Goal: Information Seeking & Learning: Learn about a topic

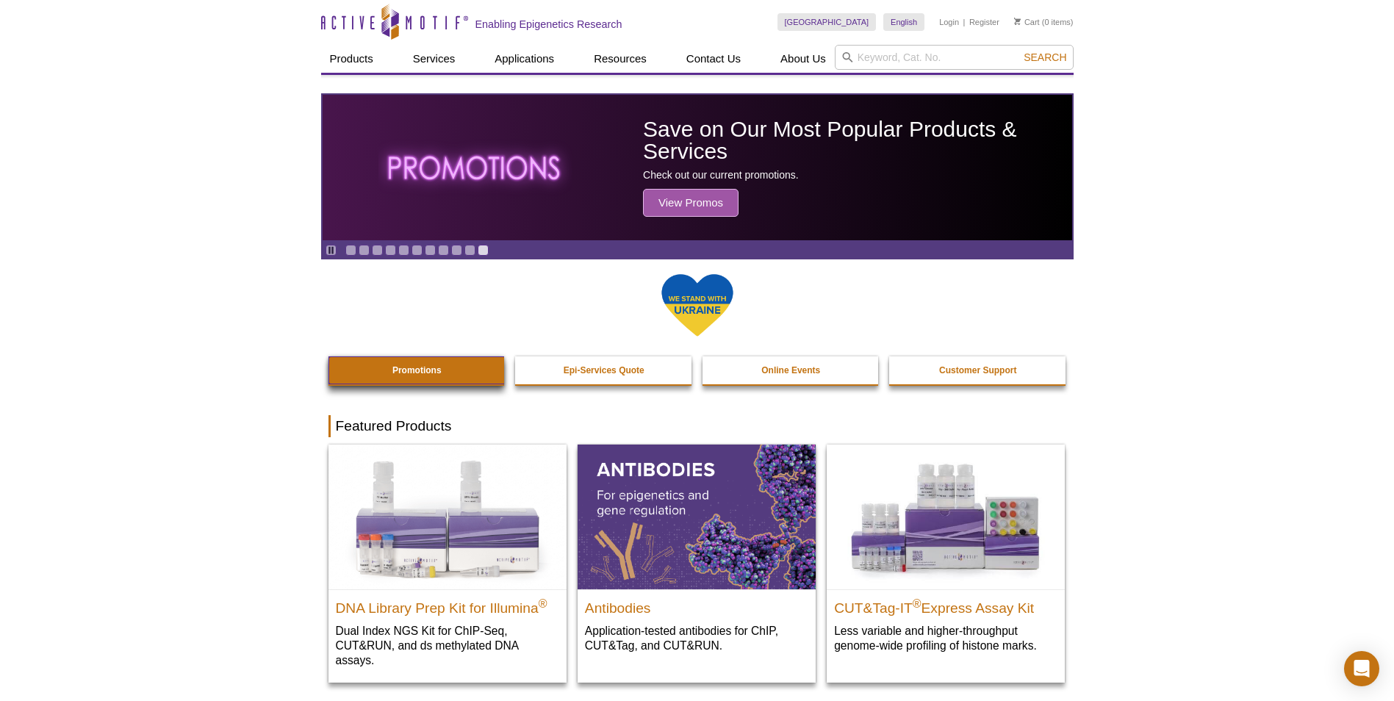
click at [379, 365] on link "Promotions" at bounding box center [418, 370] width 178 height 28
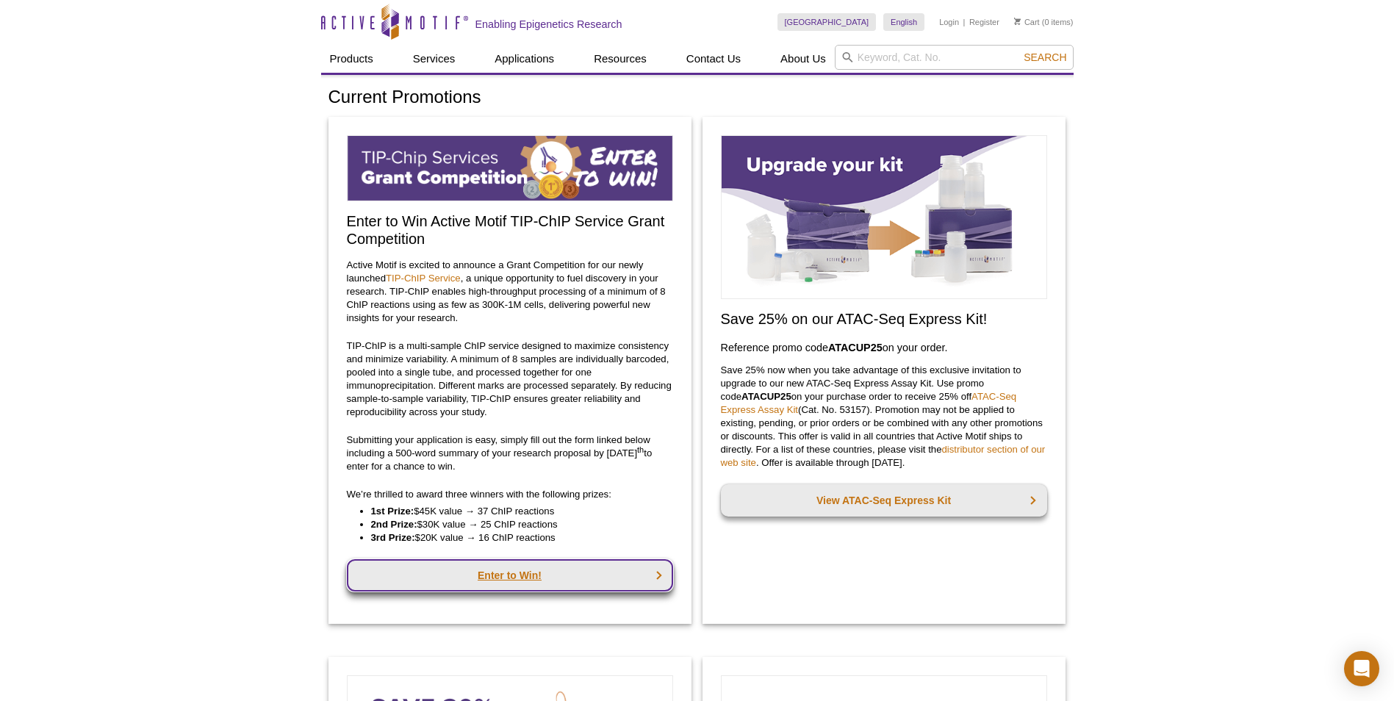
click at [495, 574] on link "Enter to Win!" at bounding box center [510, 575] width 326 height 32
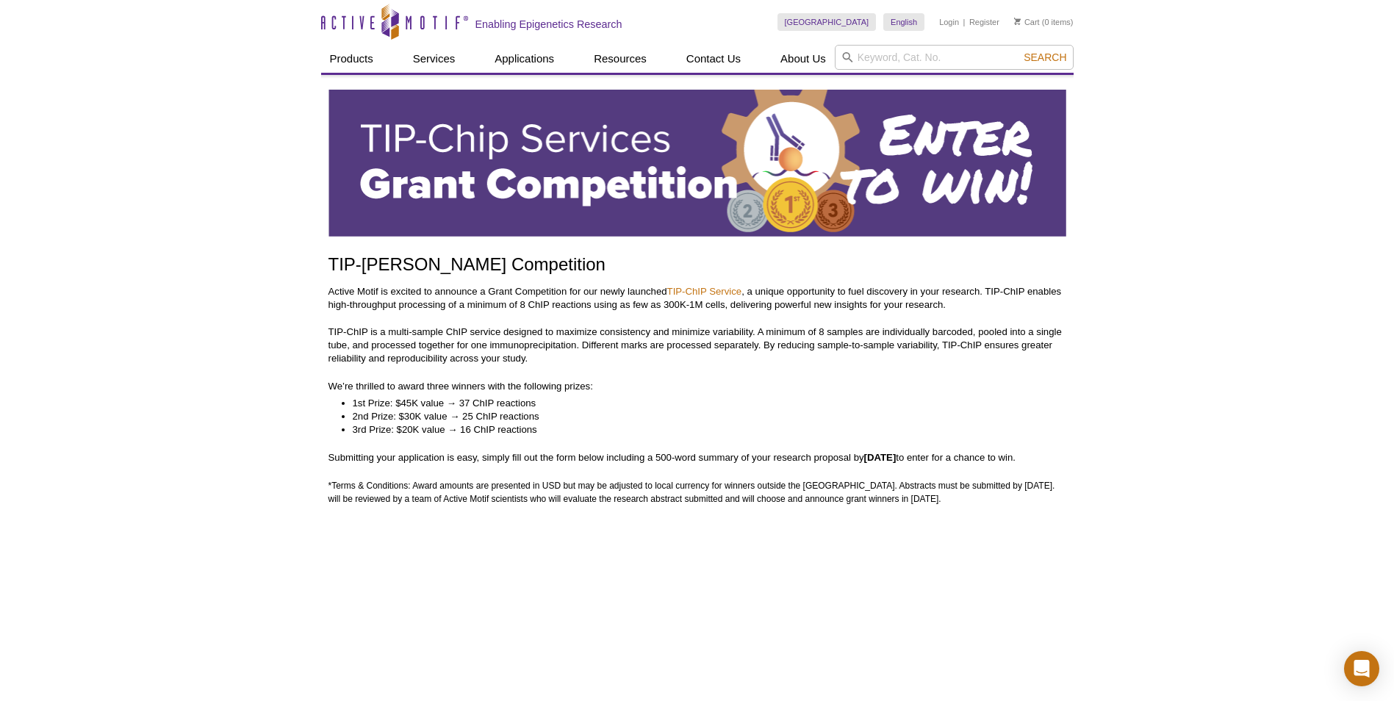
drag, startPoint x: 872, startPoint y: 456, endPoint x: 941, endPoint y: 463, distance: 68.7
click at [941, 463] on p "Submitting your application is easy, simply fill out the form below including a…" at bounding box center [698, 457] width 738 height 13
copy strong "September 30th"
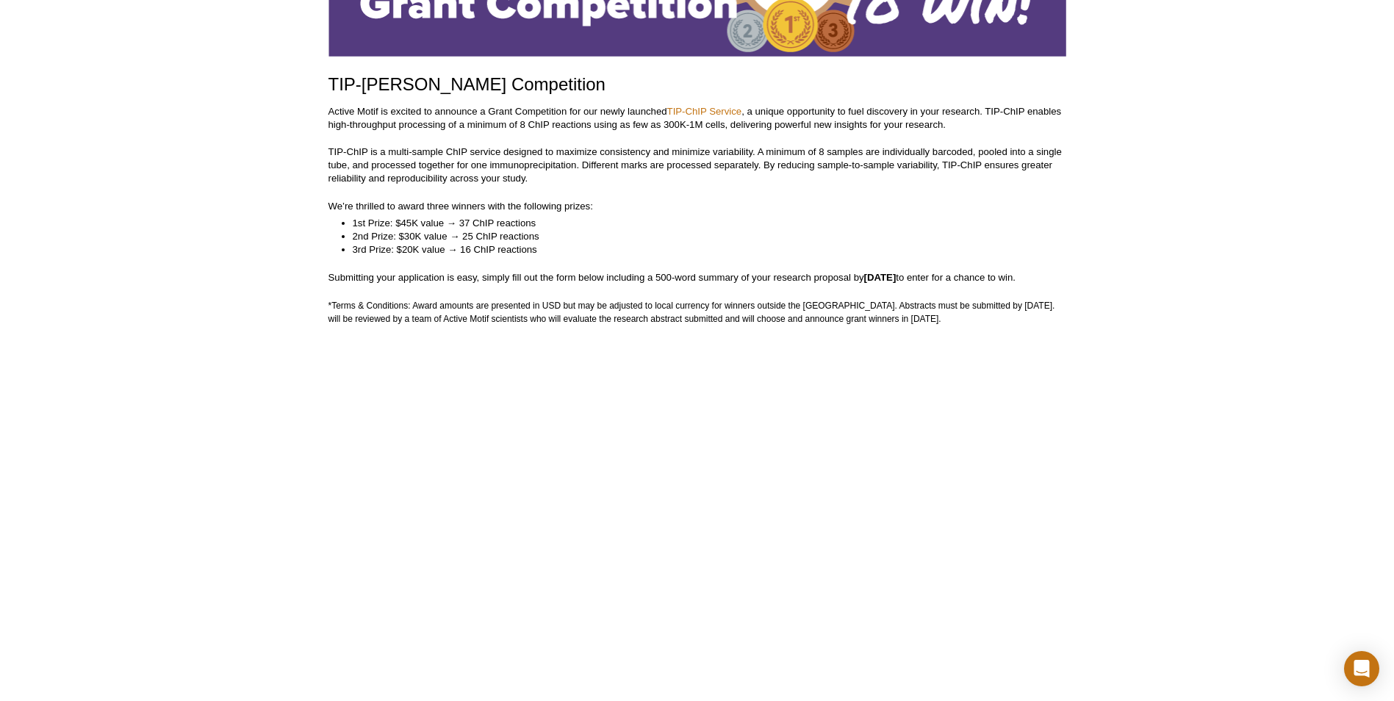
scroll to position [107, 0]
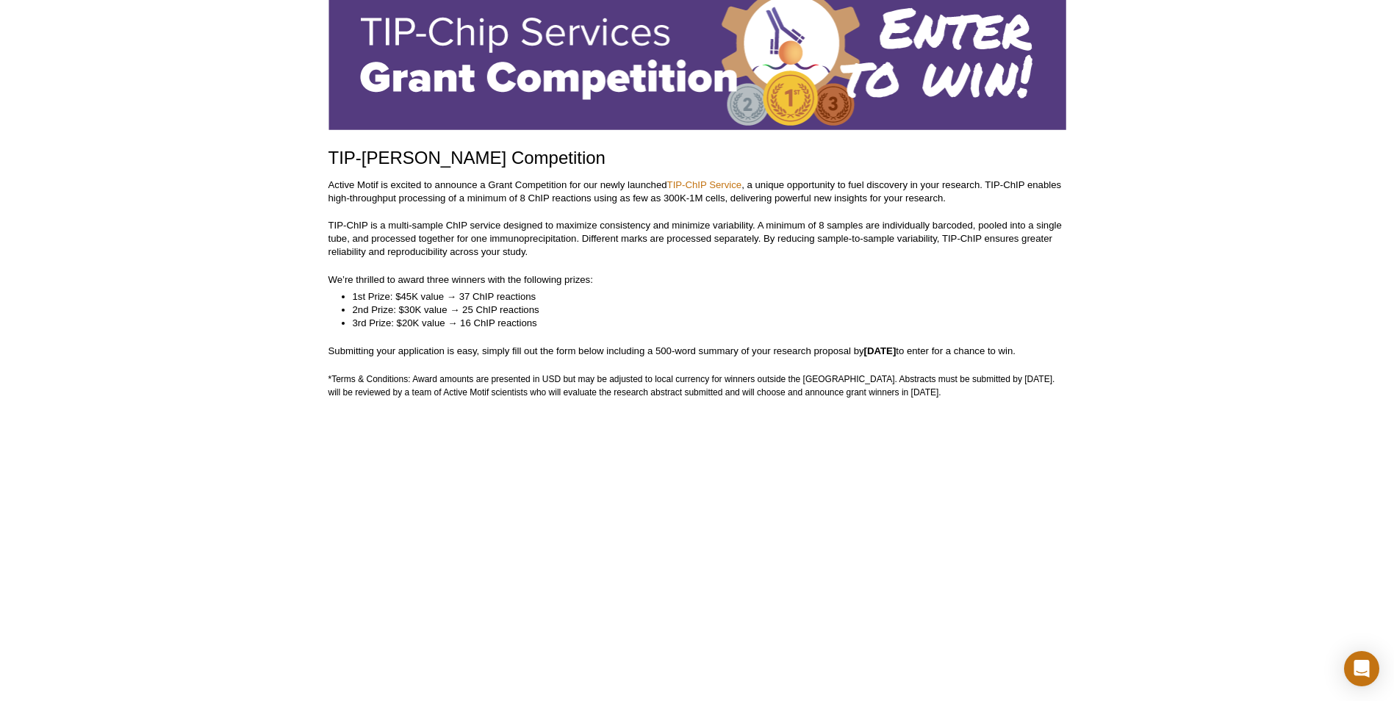
drag, startPoint x: 979, startPoint y: 396, endPoint x: 316, endPoint y: 156, distance: 705.2
copy div "TIP-ChIP Grant Competition Active Motif is excited to announce a Grant Competit…"
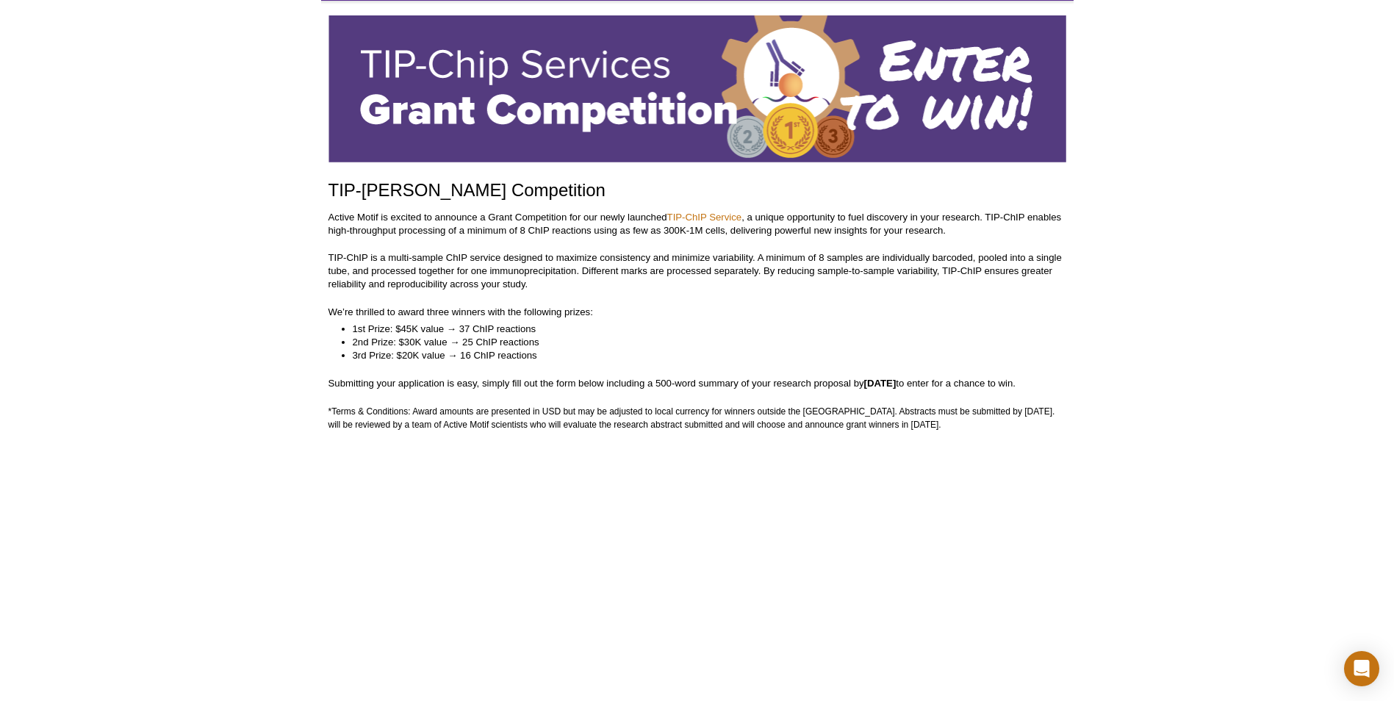
scroll to position [27, 0]
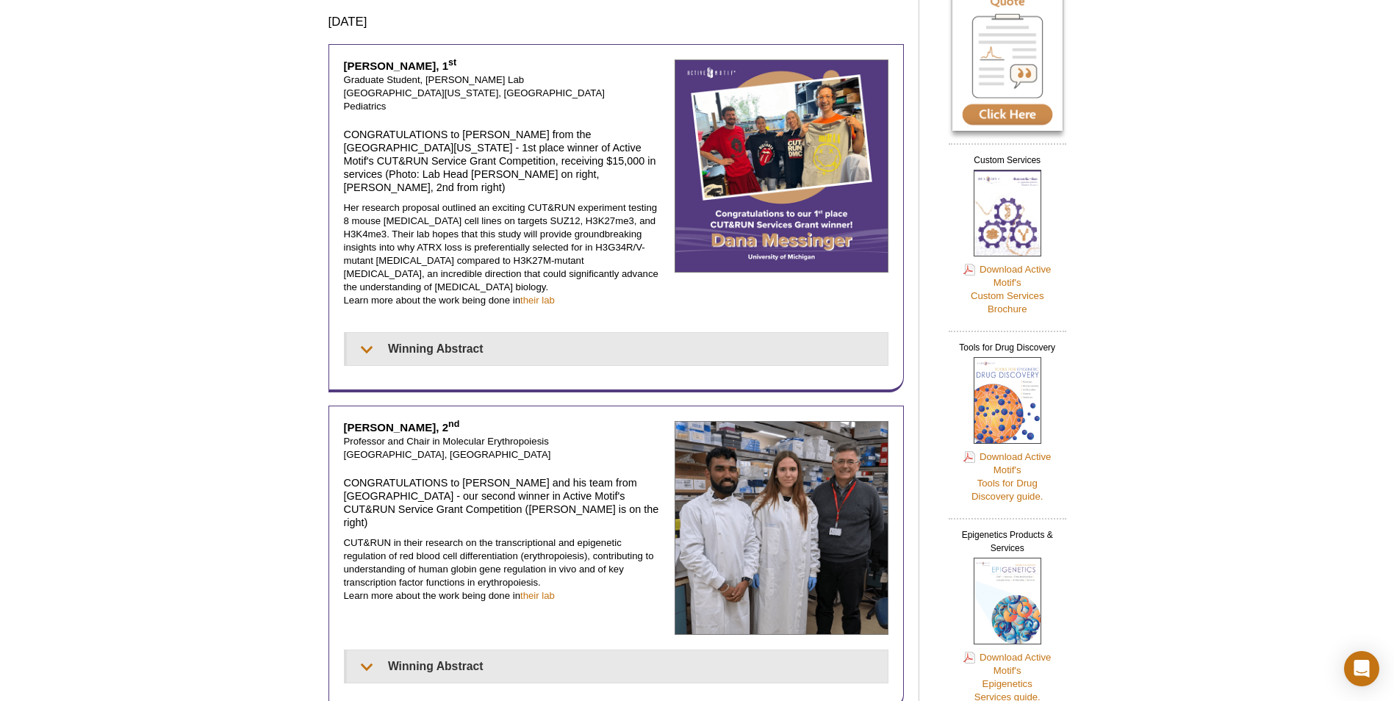
scroll to position [588, 0]
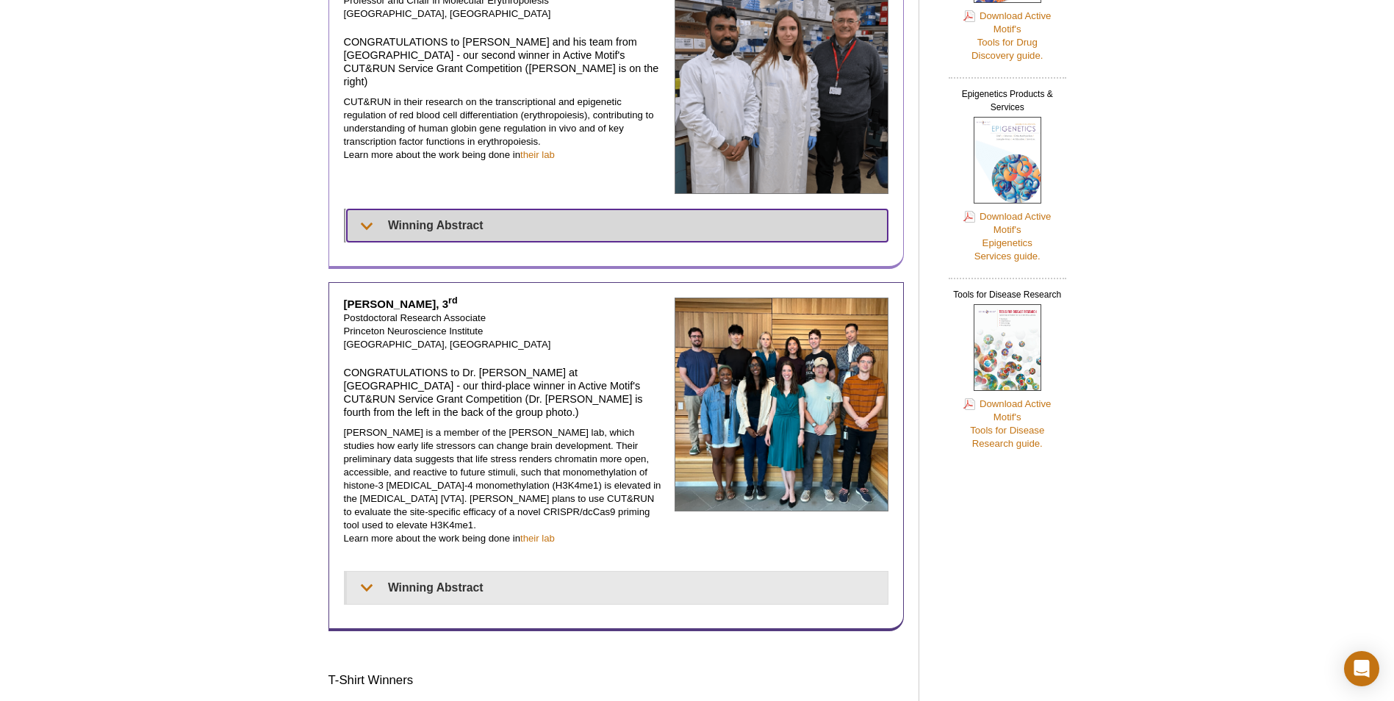
click at [362, 209] on summary "Winning Abstract" at bounding box center [617, 225] width 541 height 32
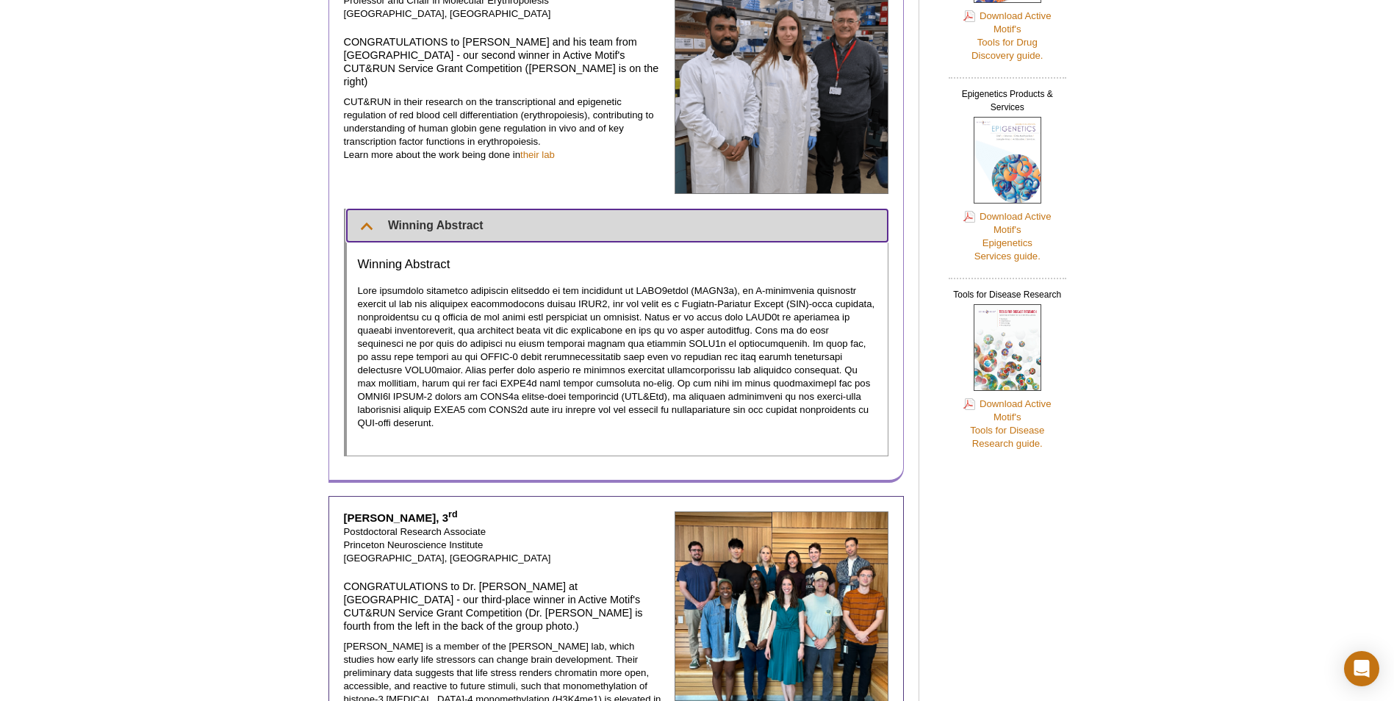
click at [364, 209] on summary "Winning Abstract" at bounding box center [617, 225] width 541 height 32
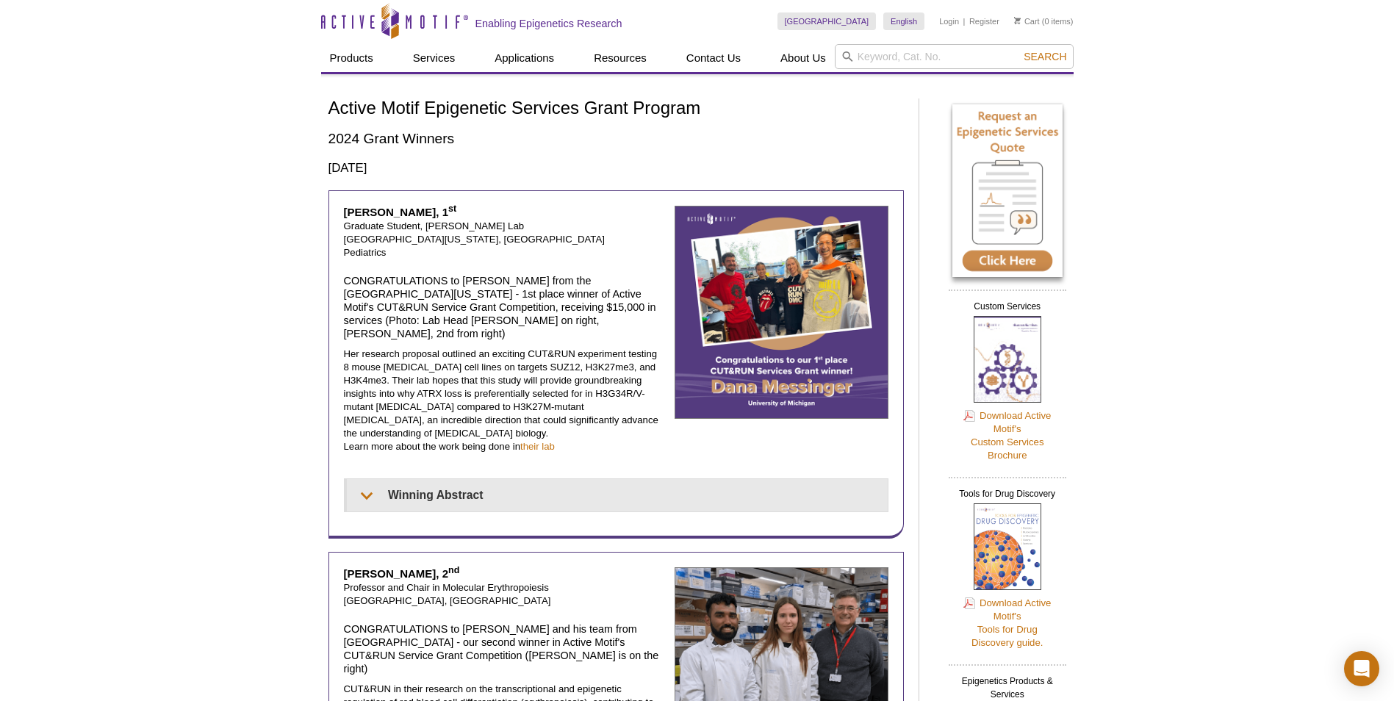
scroll to position [0, 0]
